Goal: Information Seeking & Learning: Learn about a topic

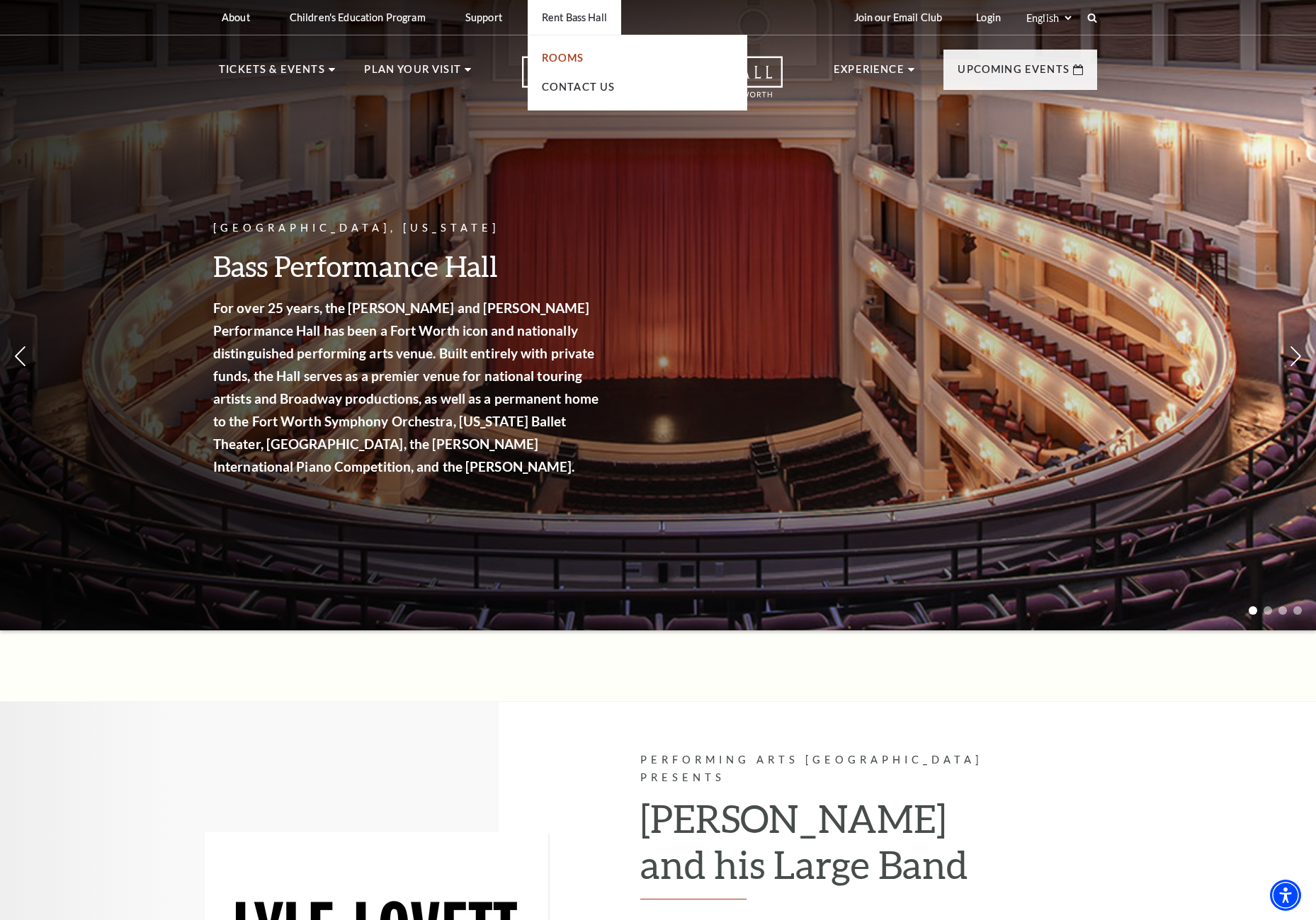
click at [569, 54] on link "Rooms" at bounding box center [563, 58] width 43 height 12
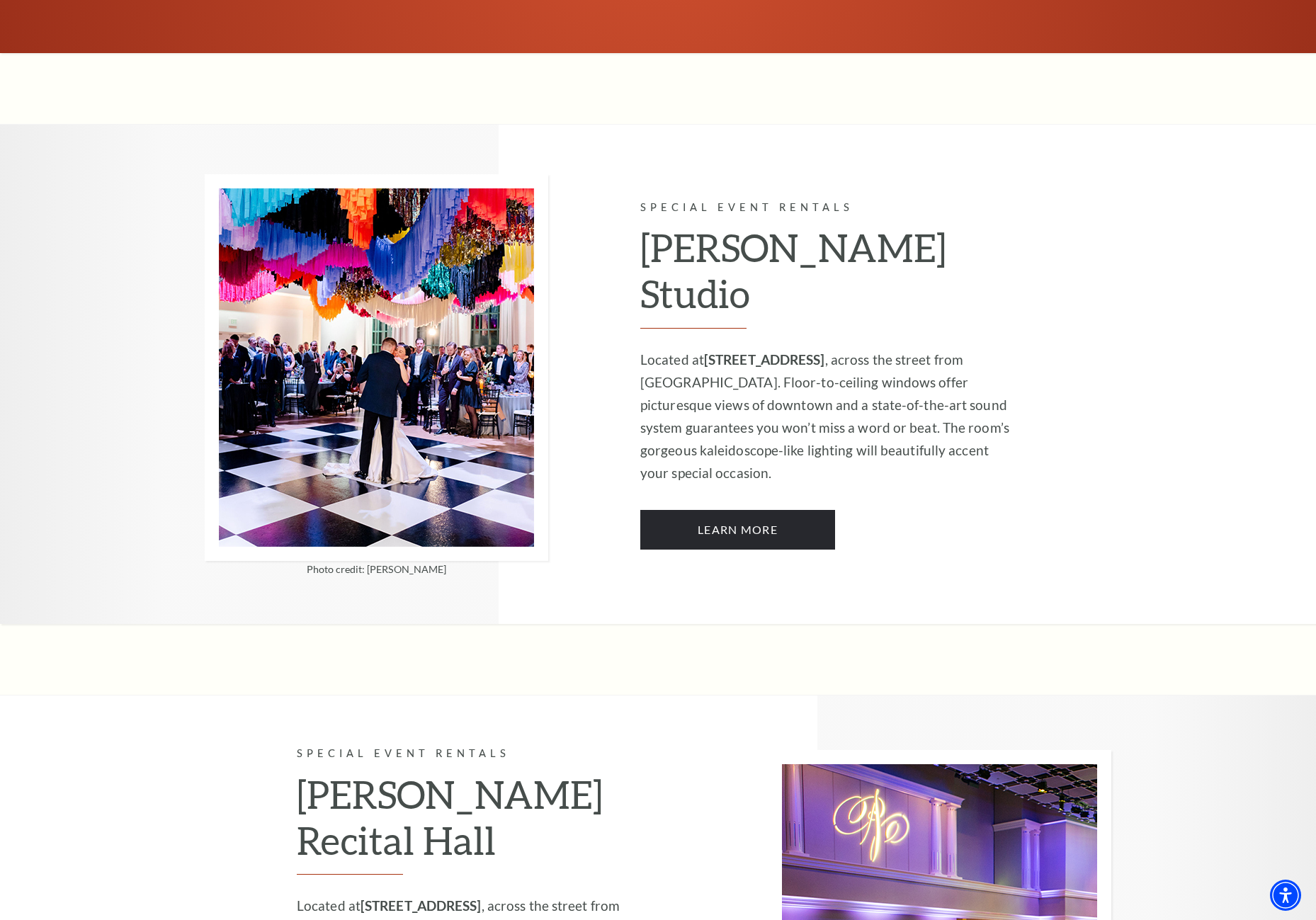
scroll to position [1133, 0]
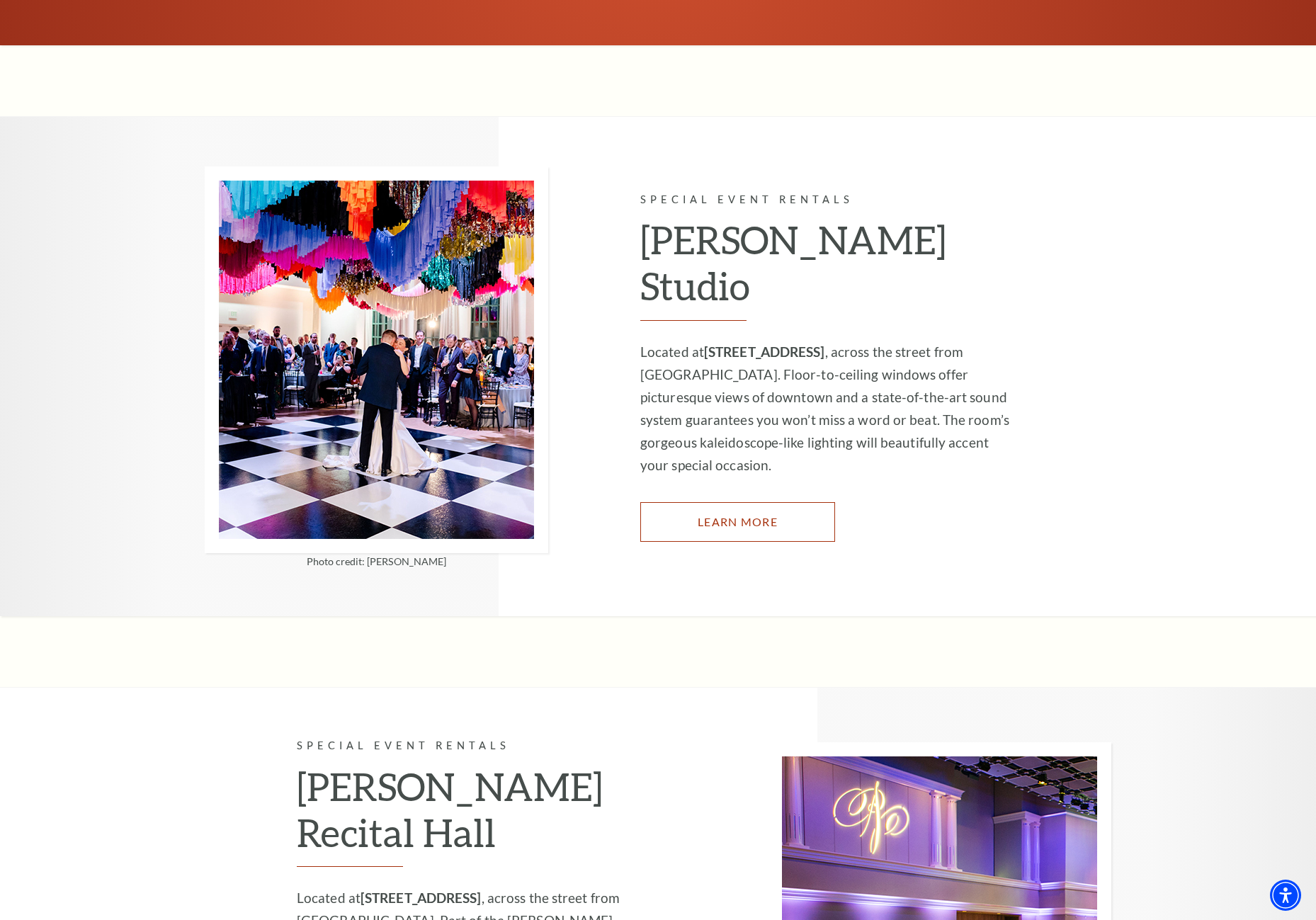
click at [691, 503] on link "Learn More" at bounding box center [737, 522] width 195 height 39
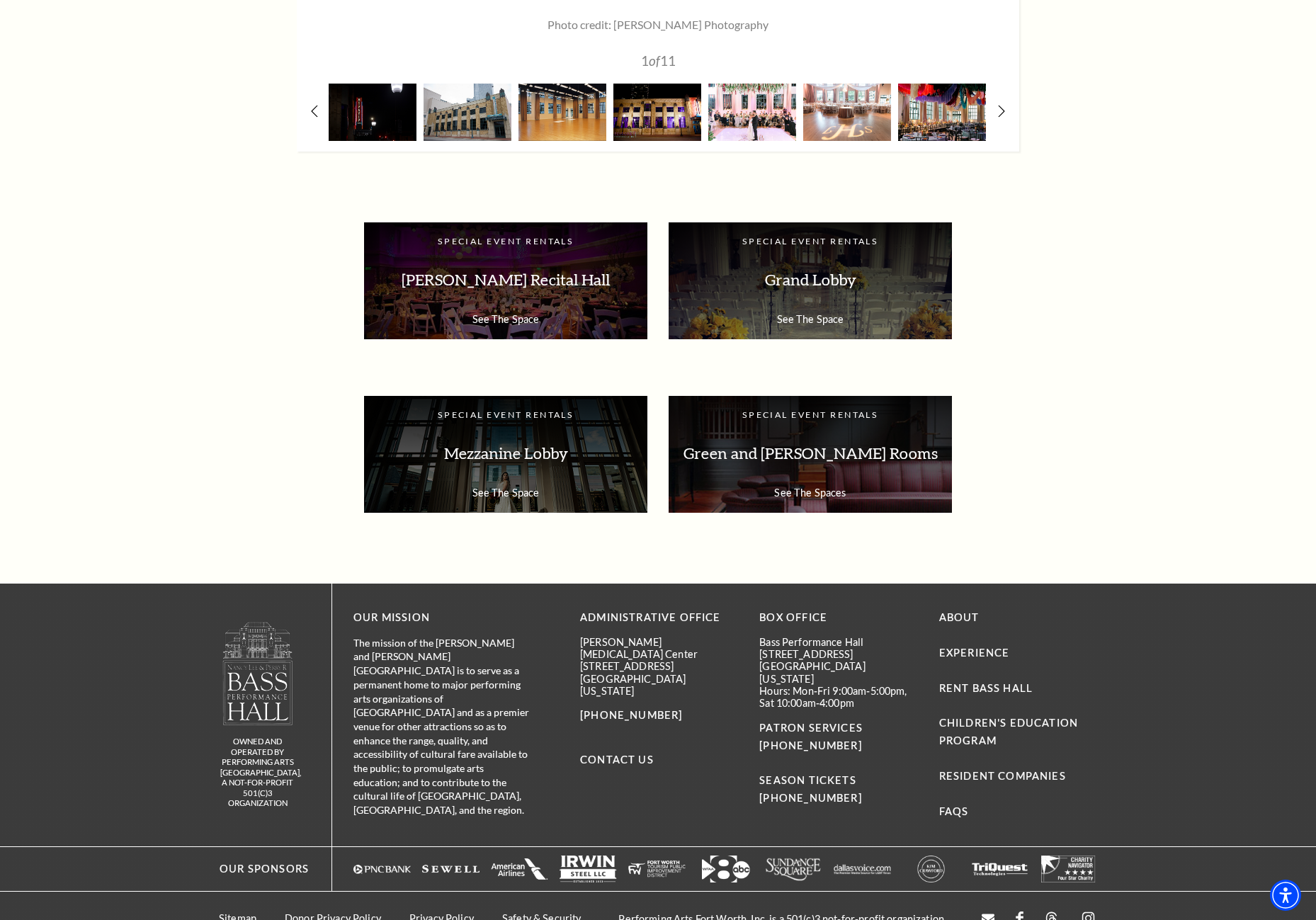
scroll to position [2387, 0]
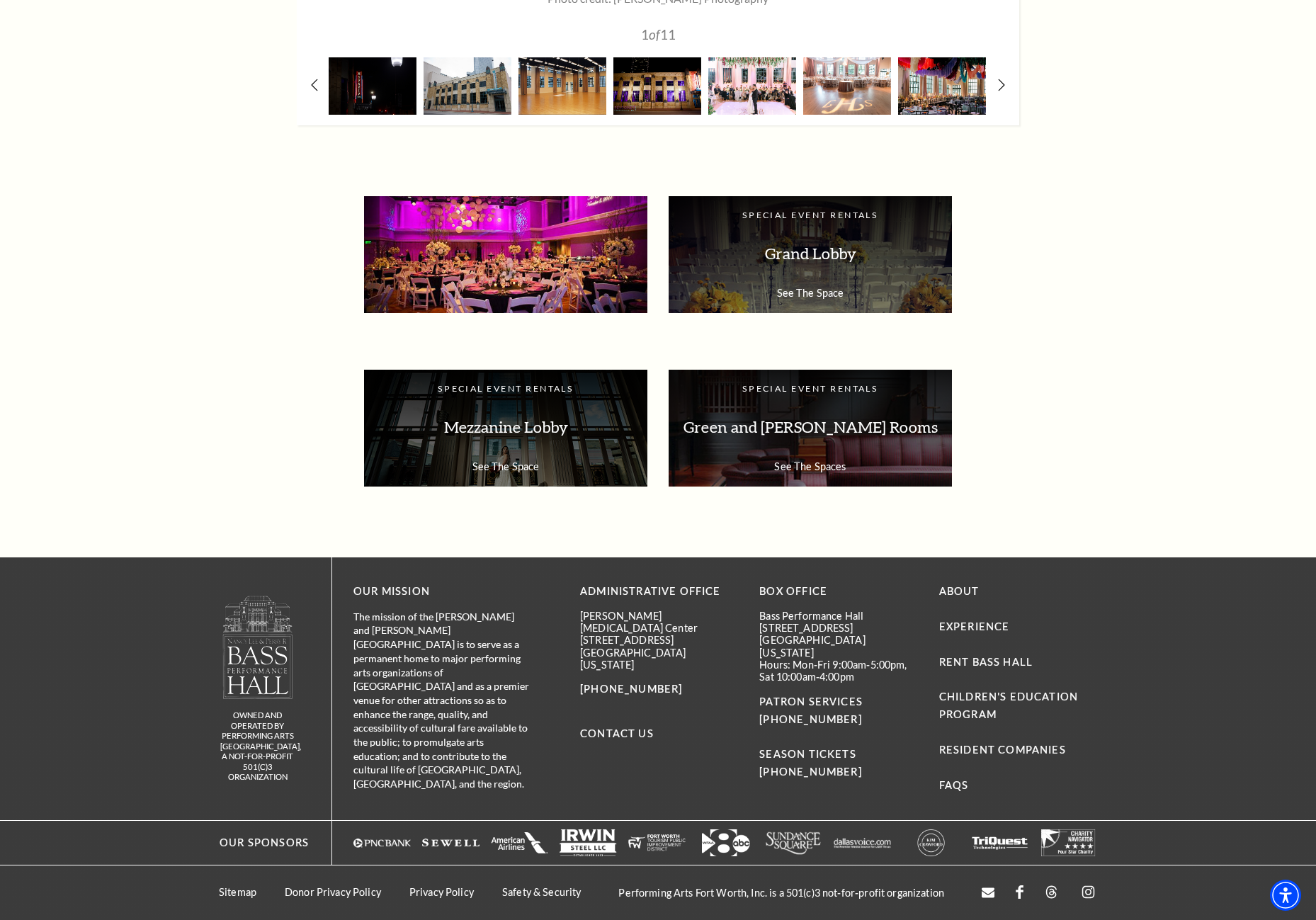
click at [569, 274] on p "Van Cliburn Recital Hall" at bounding box center [505, 253] width 255 height 44
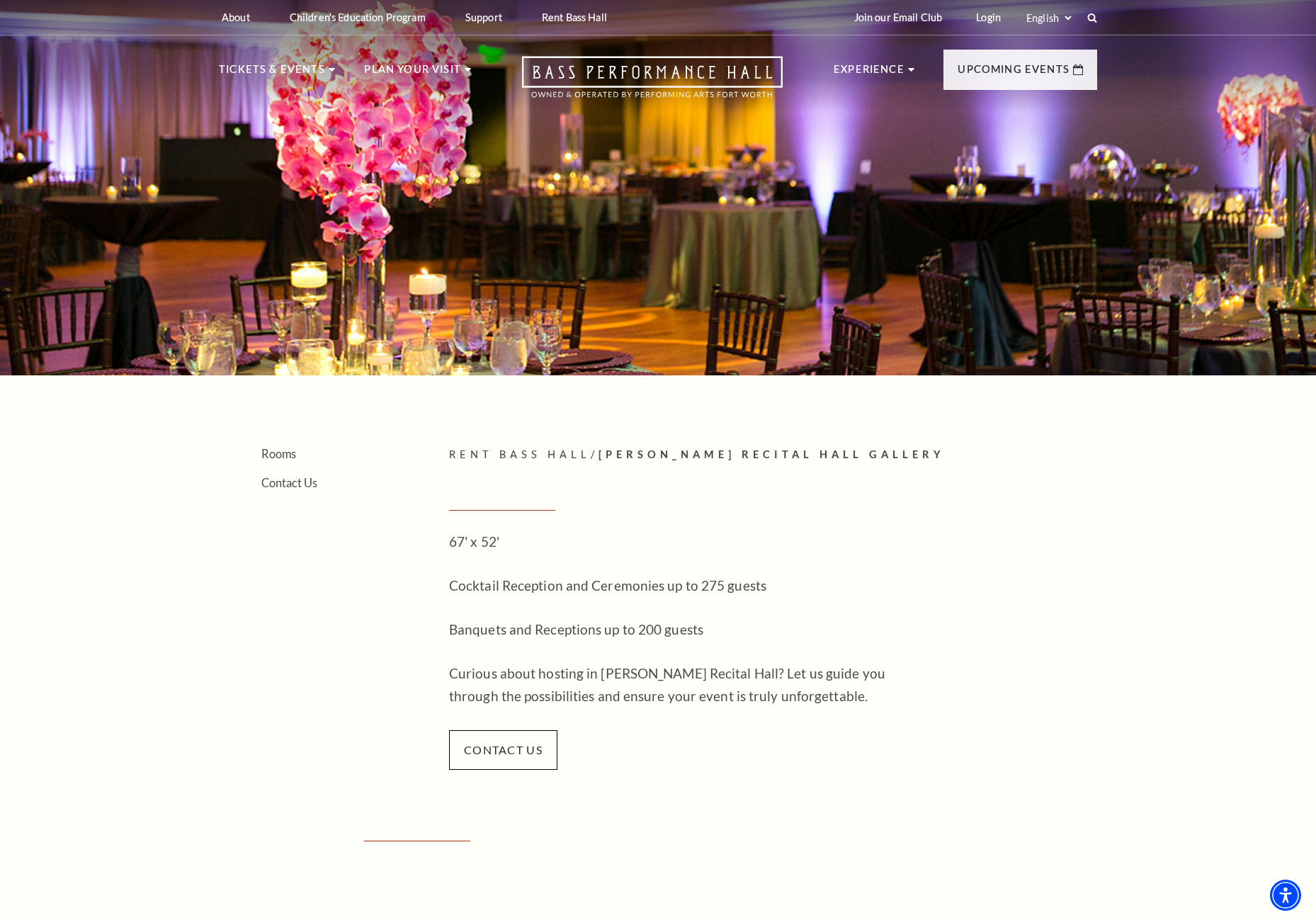
click at [1068, 673] on article "Rent Bass Hall / [PERSON_NAME] Recital Hall Gallery Empty heading 67' x 52' Coc…" at bounding box center [773, 608] width 648 height 324
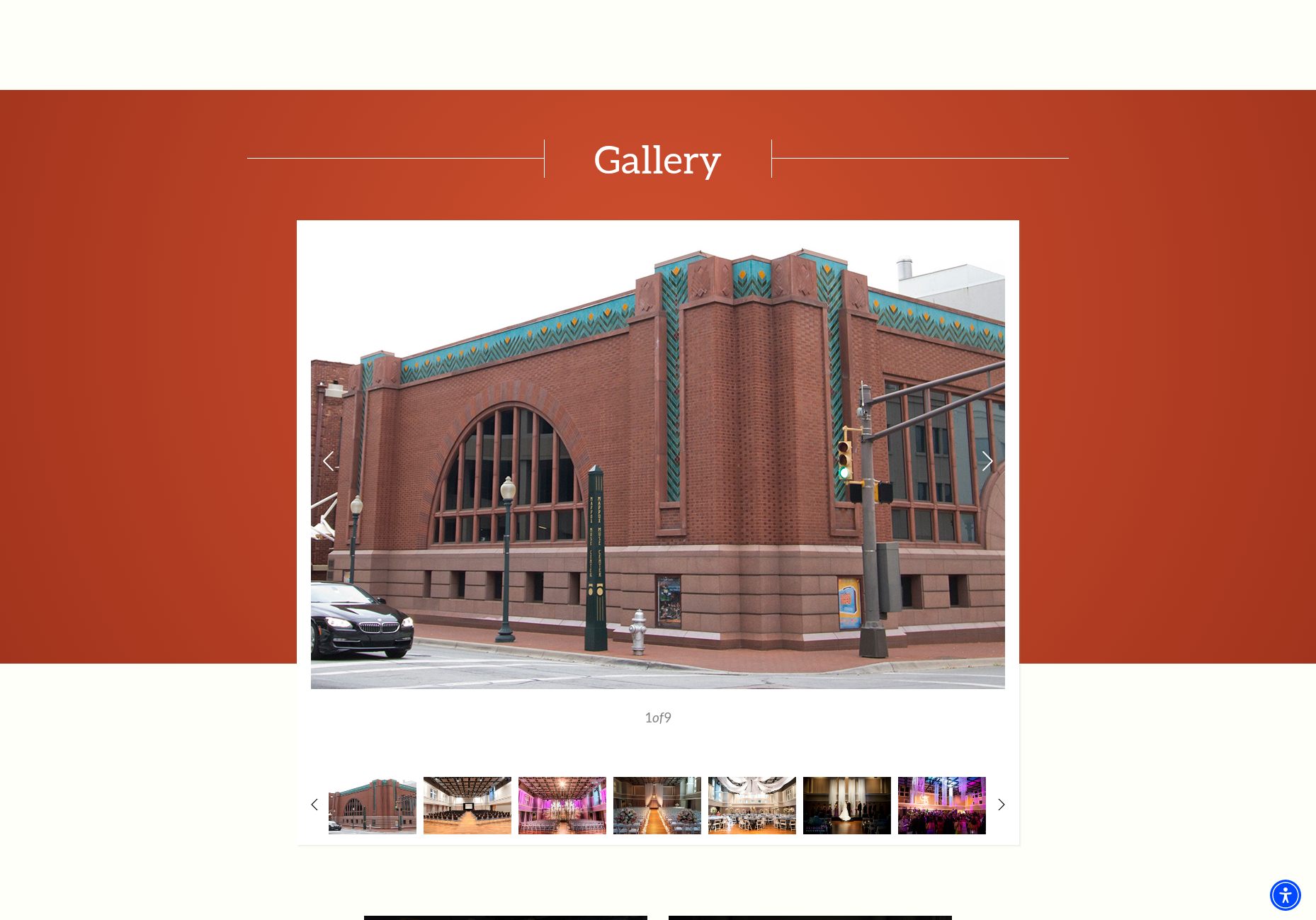
scroll to position [1629, 0]
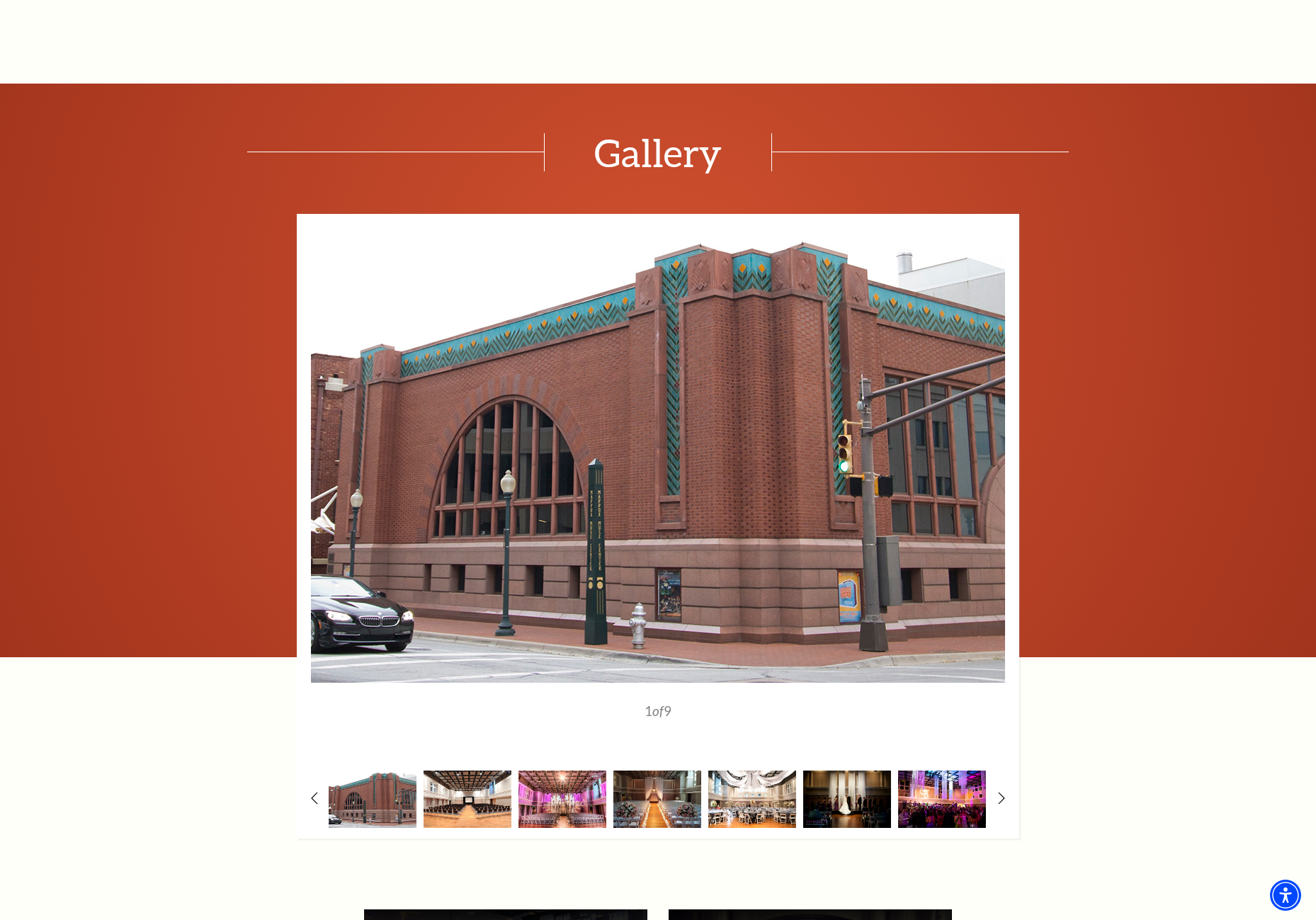
click at [996, 793] on div "1 of 9 2" at bounding box center [658, 526] width 722 height 625
click at [1000, 798] on icon at bounding box center [1002, 799] width 9 height 15
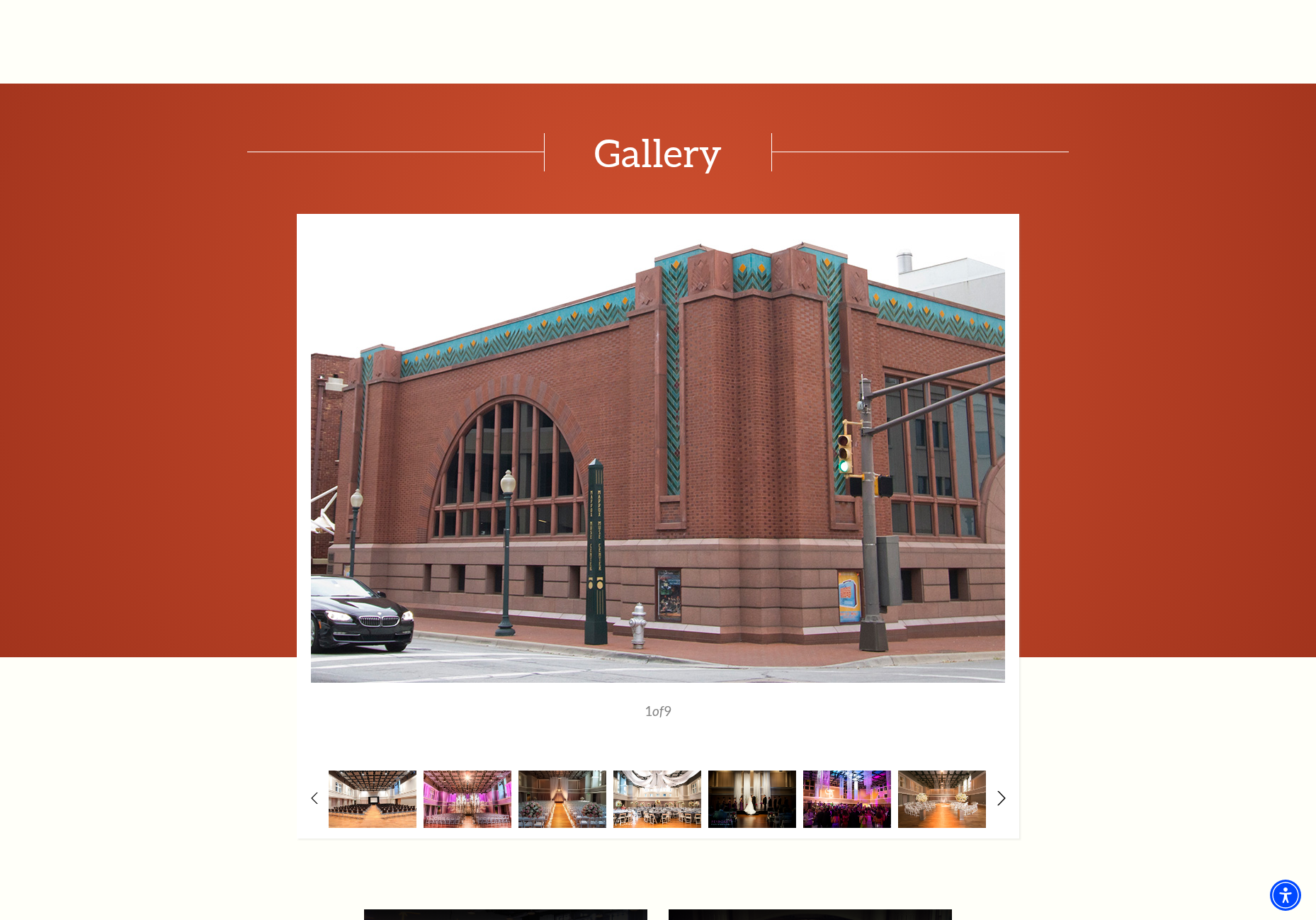
click at [1000, 798] on icon at bounding box center [1002, 799] width 9 height 15
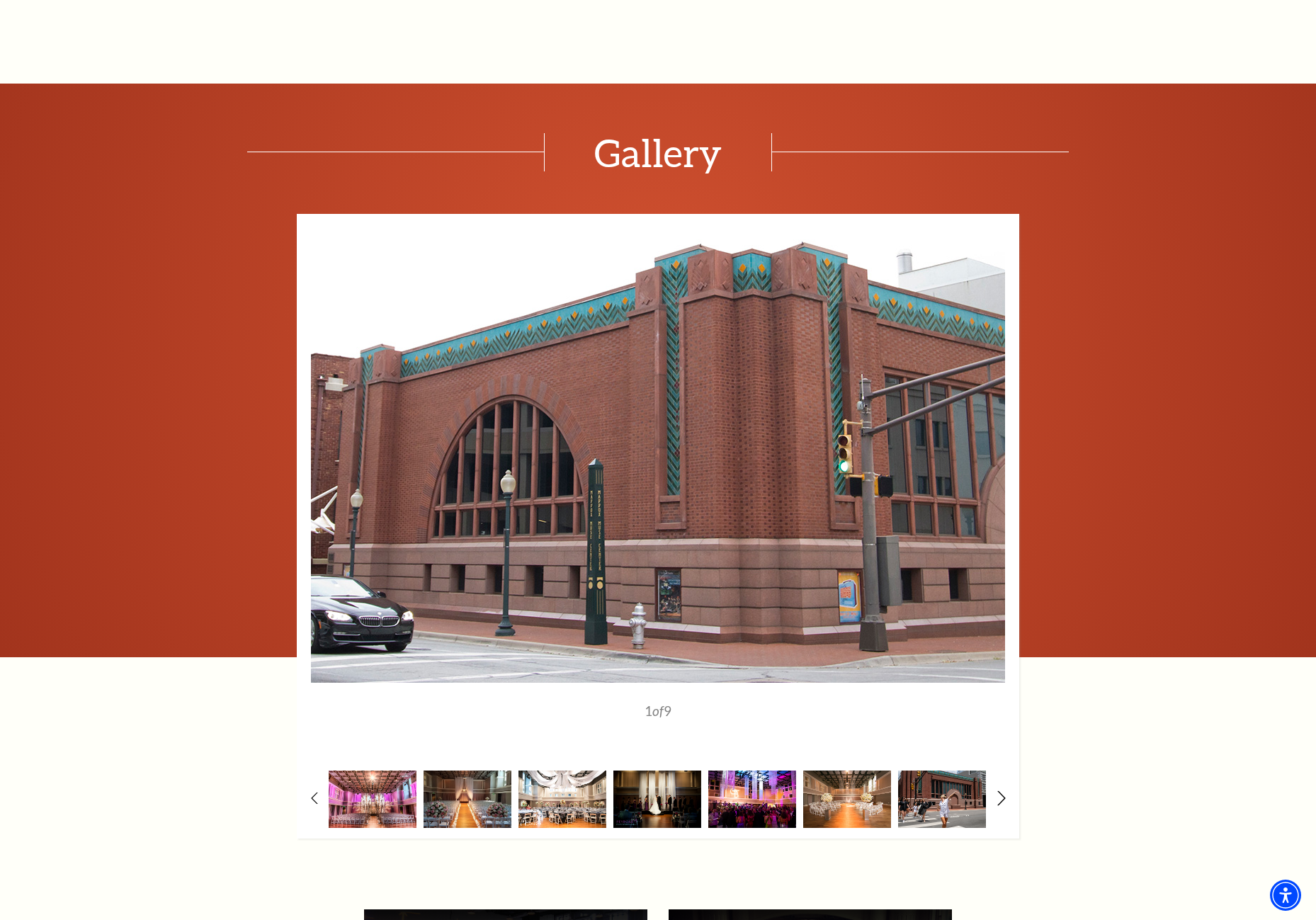
click at [1000, 798] on icon at bounding box center [1002, 799] width 9 height 15
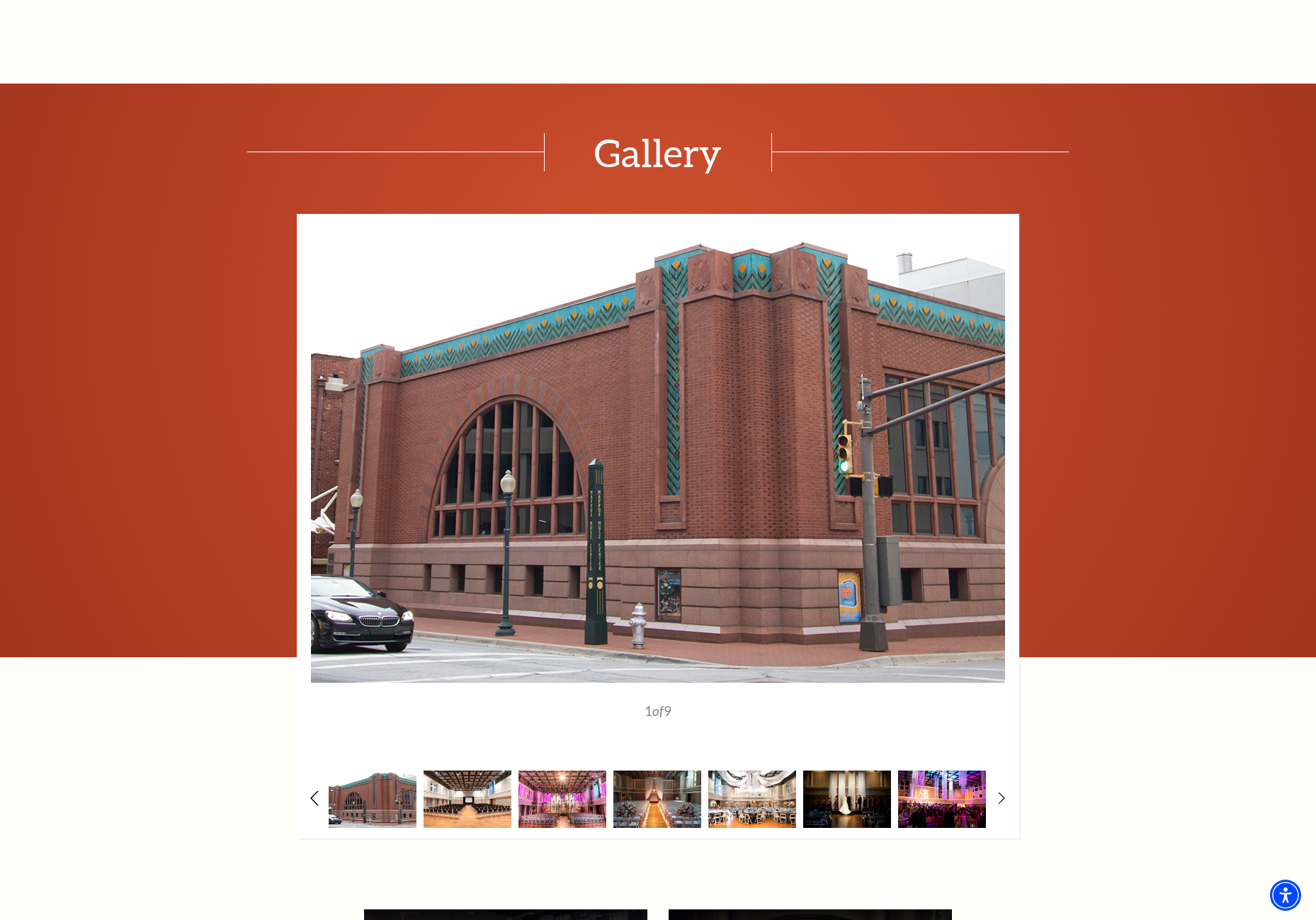
click at [316, 802] on icon at bounding box center [314, 799] width 9 height 15
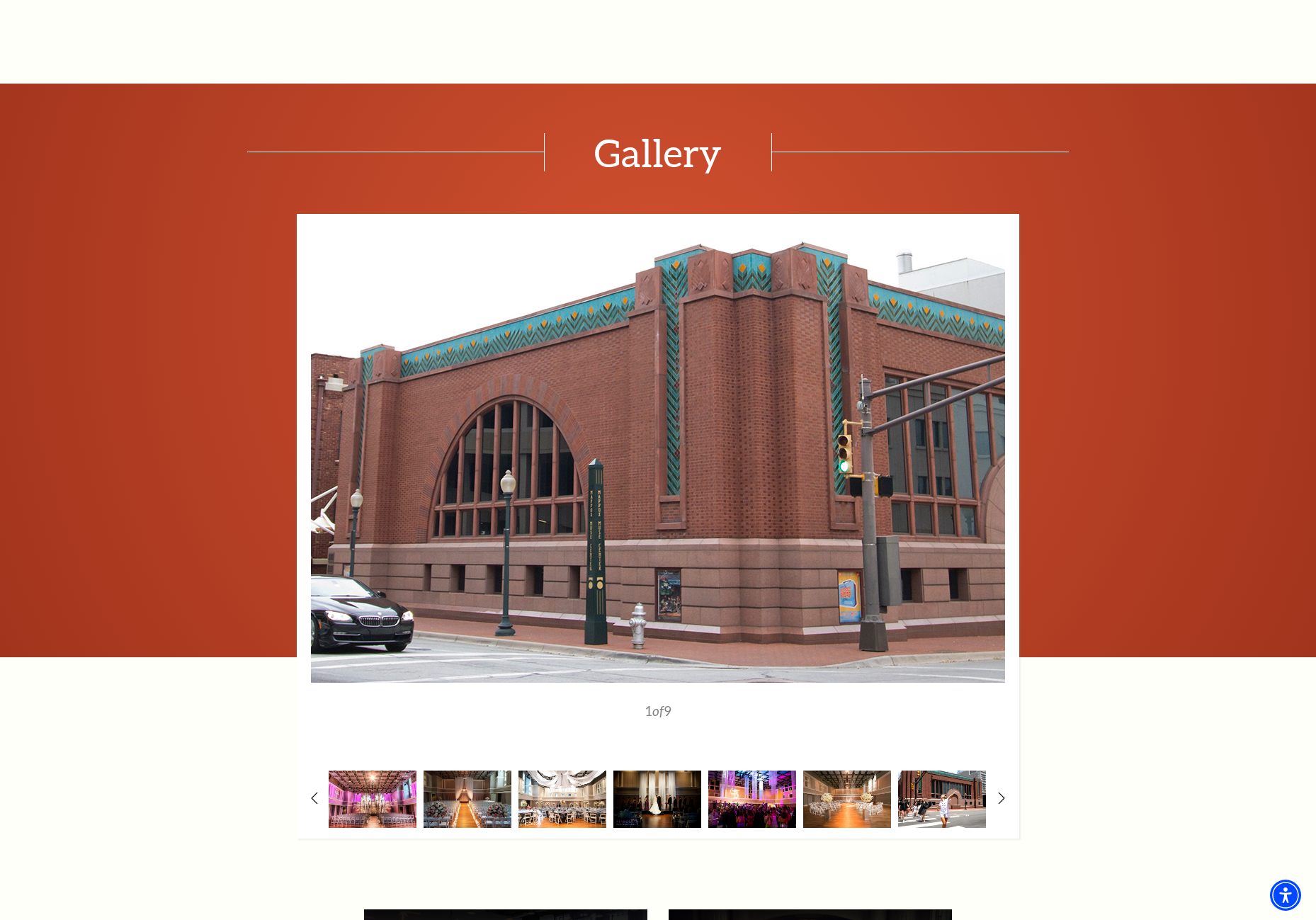
click at [938, 804] on img at bounding box center [941, 800] width 88 height 58
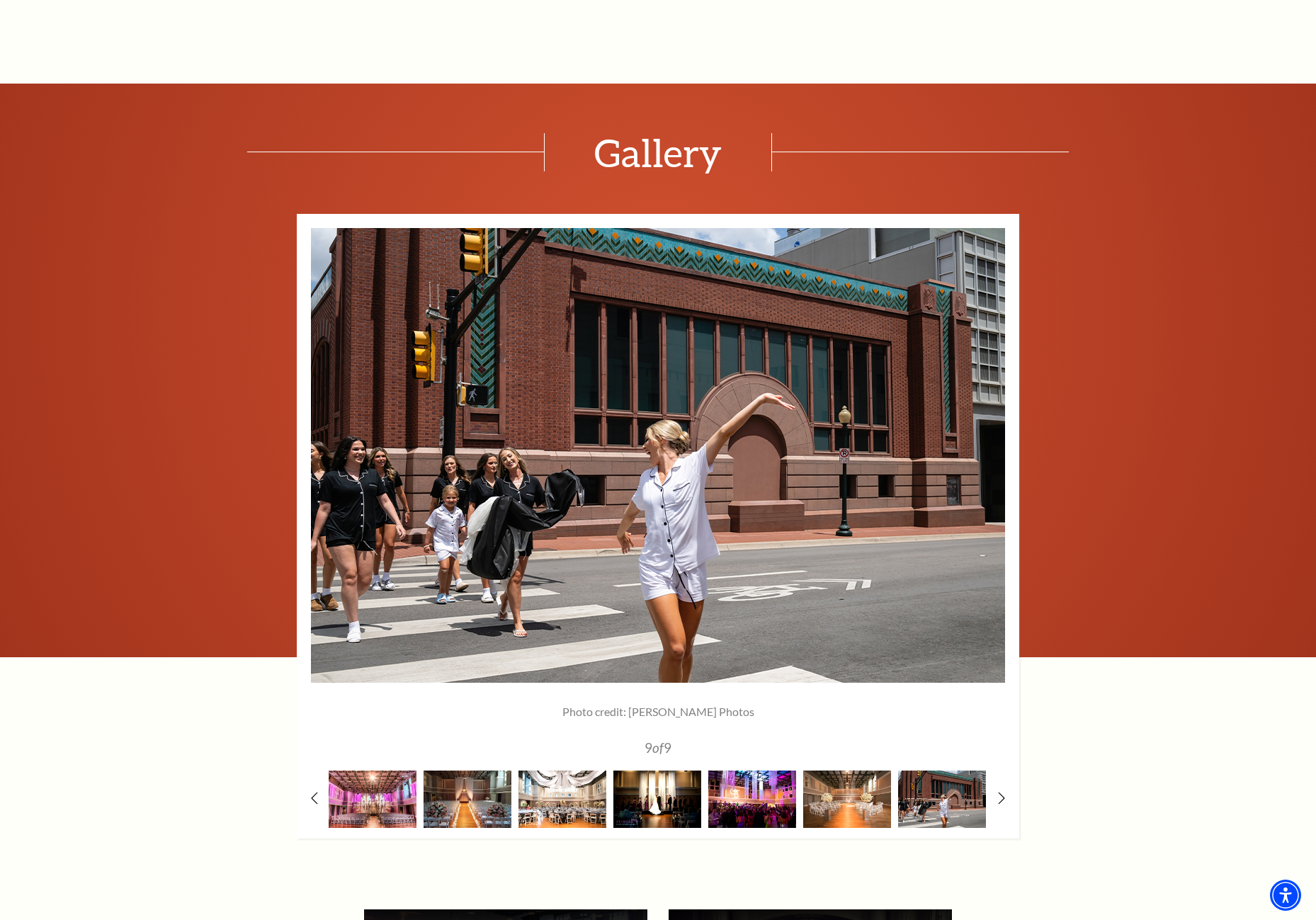
click at [657, 806] on img at bounding box center [657, 800] width 88 height 58
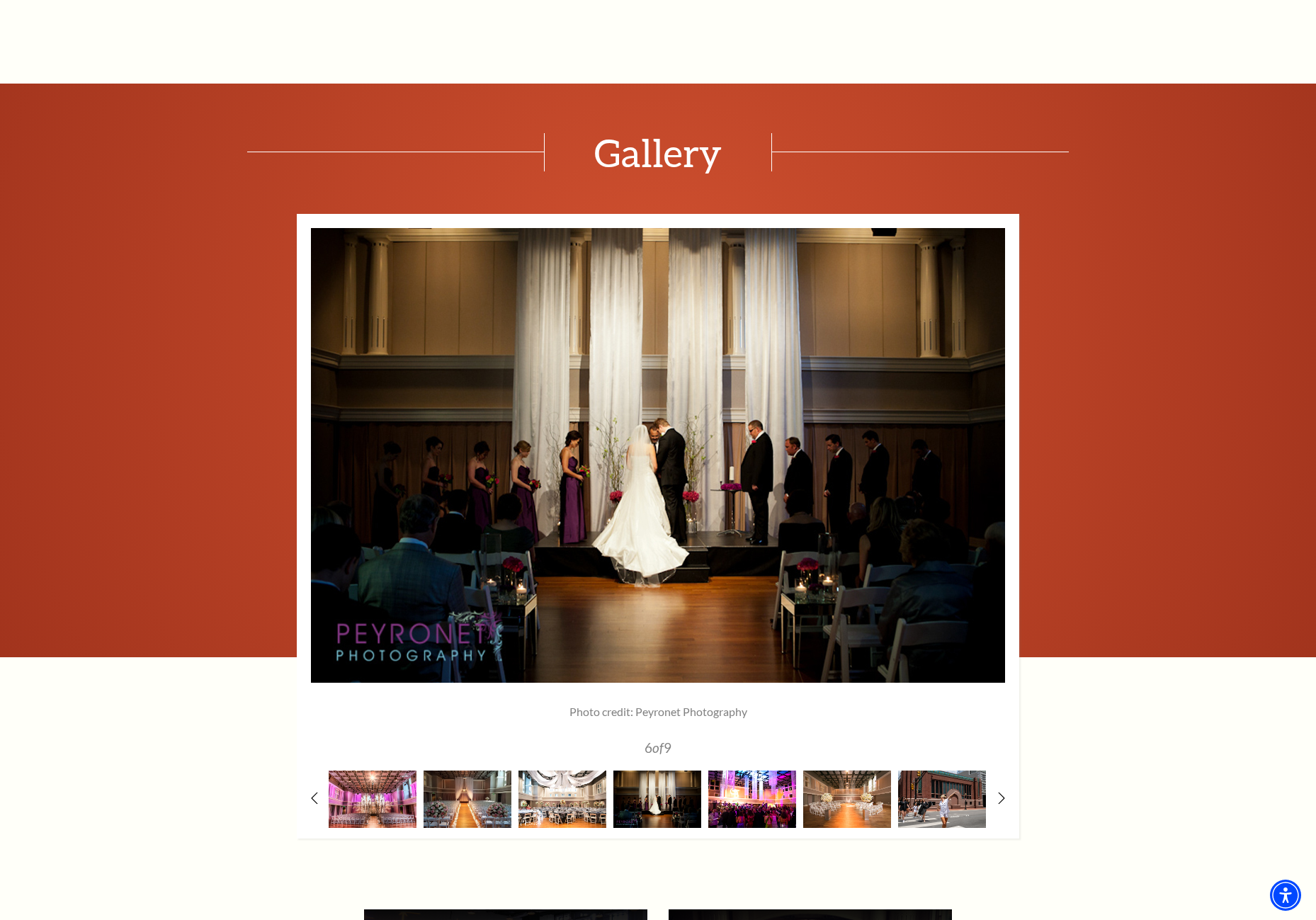
click at [769, 804] on img at bounding box center [752, 800] width 88 height 58
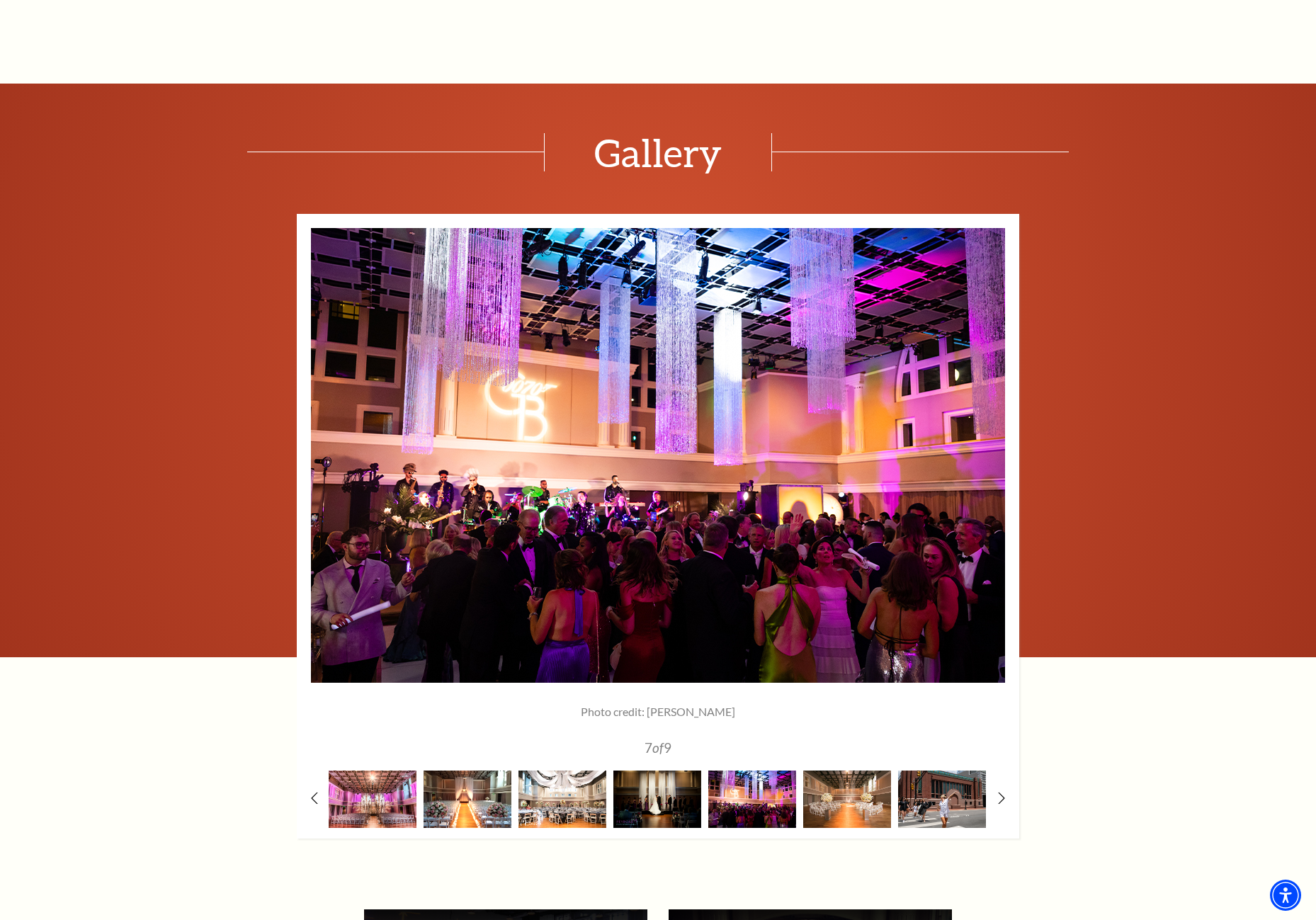
click at [461, 789] on img at bounding box center [467, 800] width 88 height 58
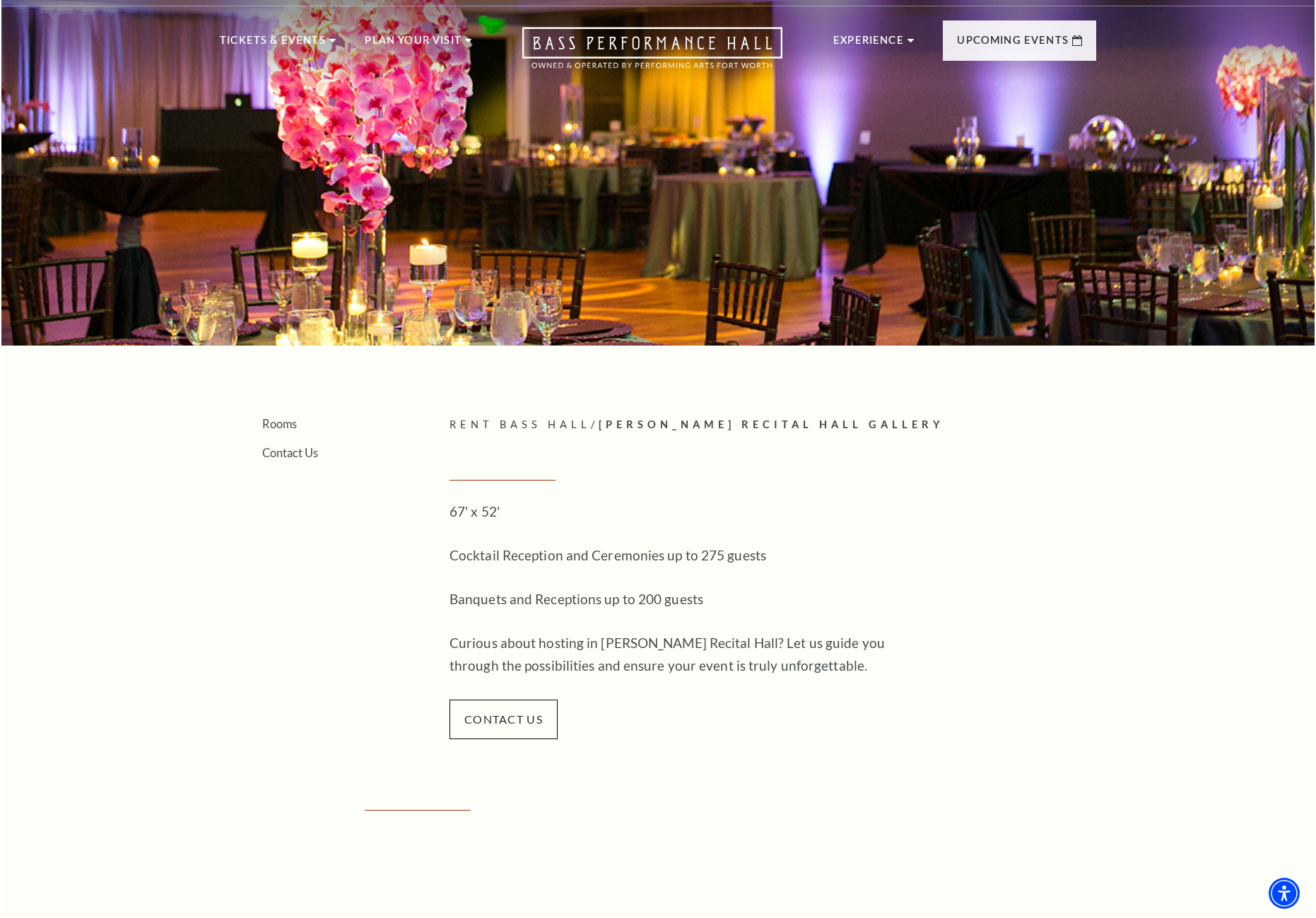
scroll to position [0, 0]
